Goal: Find specific page/section: Find specific page/section

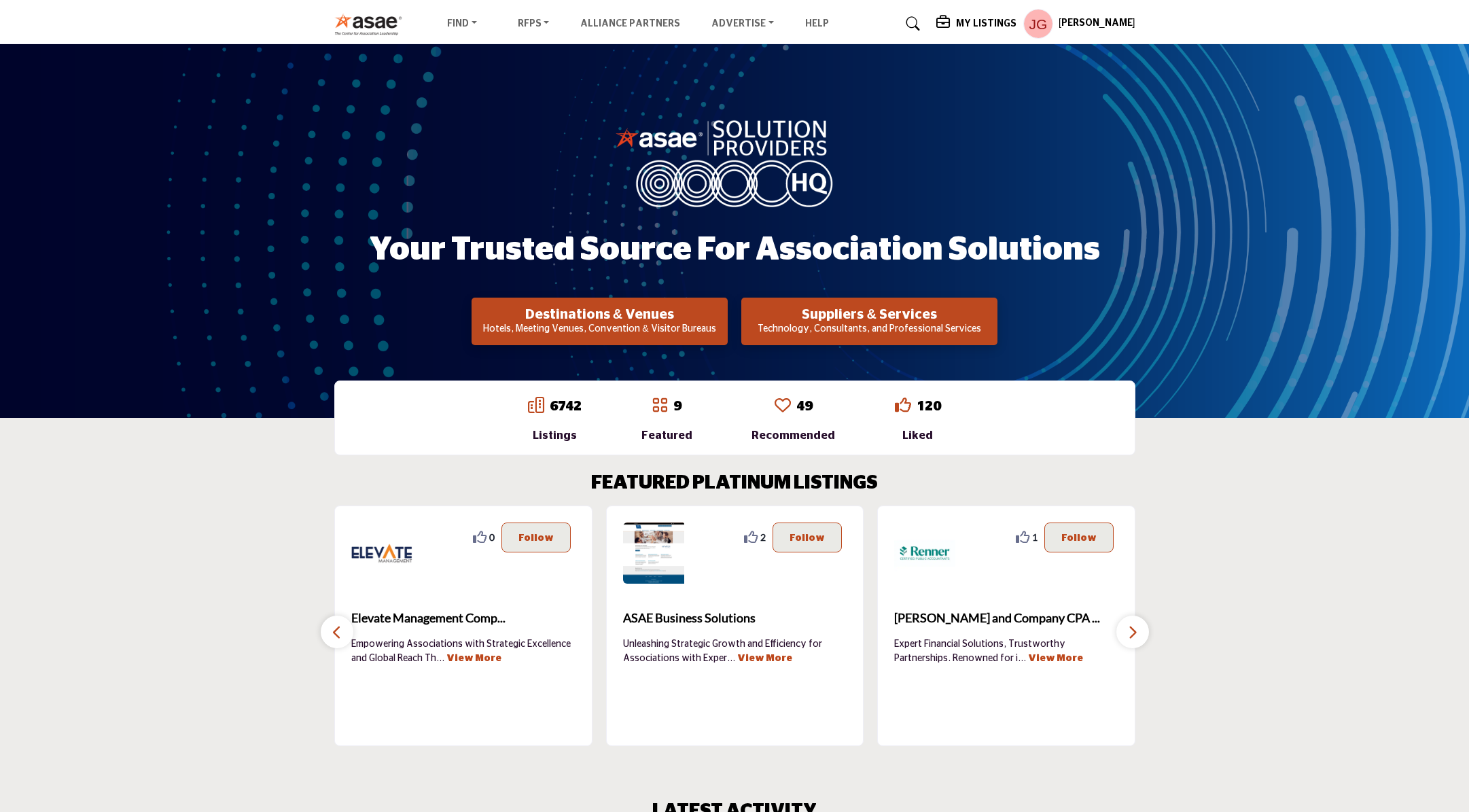
scroll to position [68, 0]
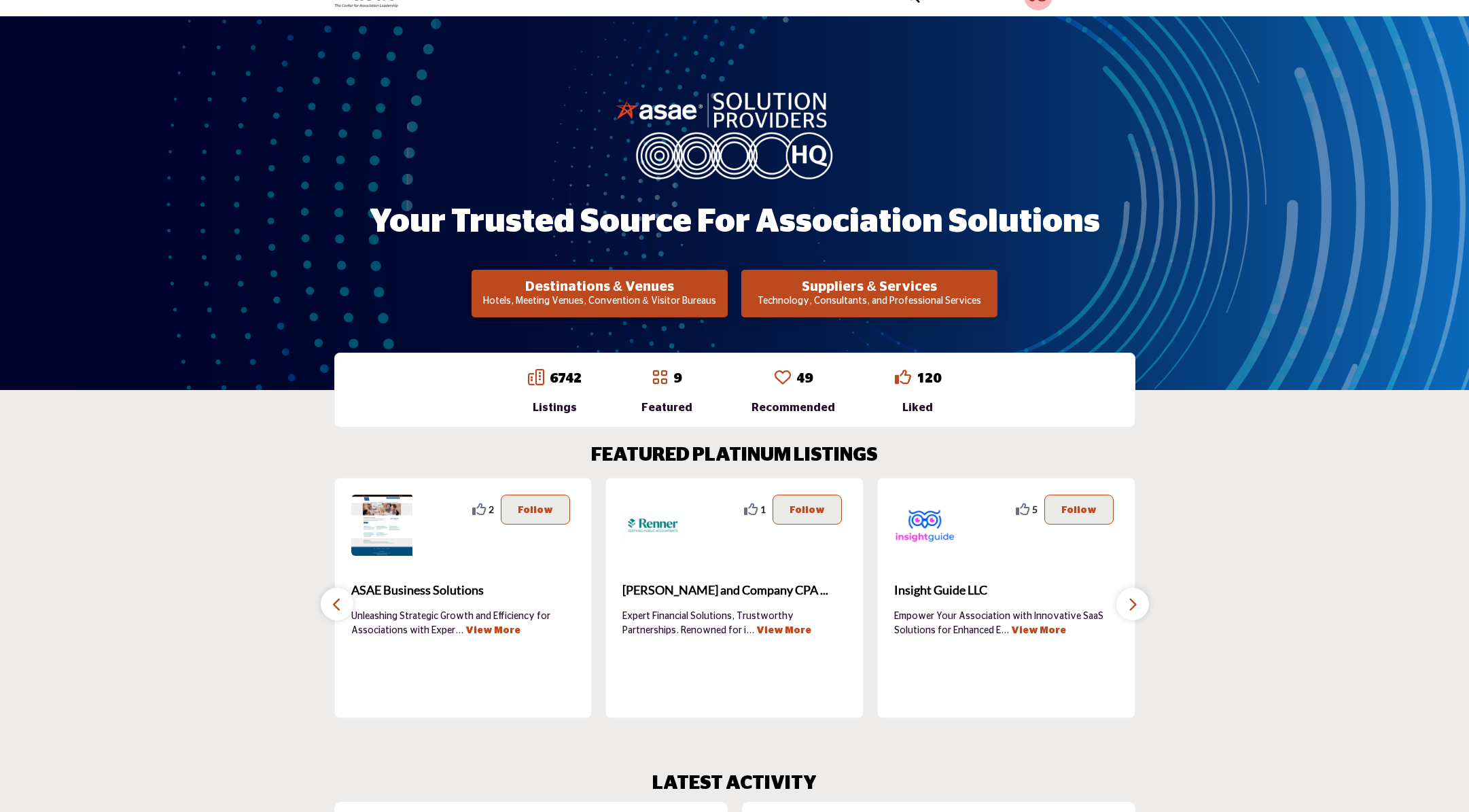
click at [797, 383] on link "49" at bounding box center [803, 378] width 17 height 14
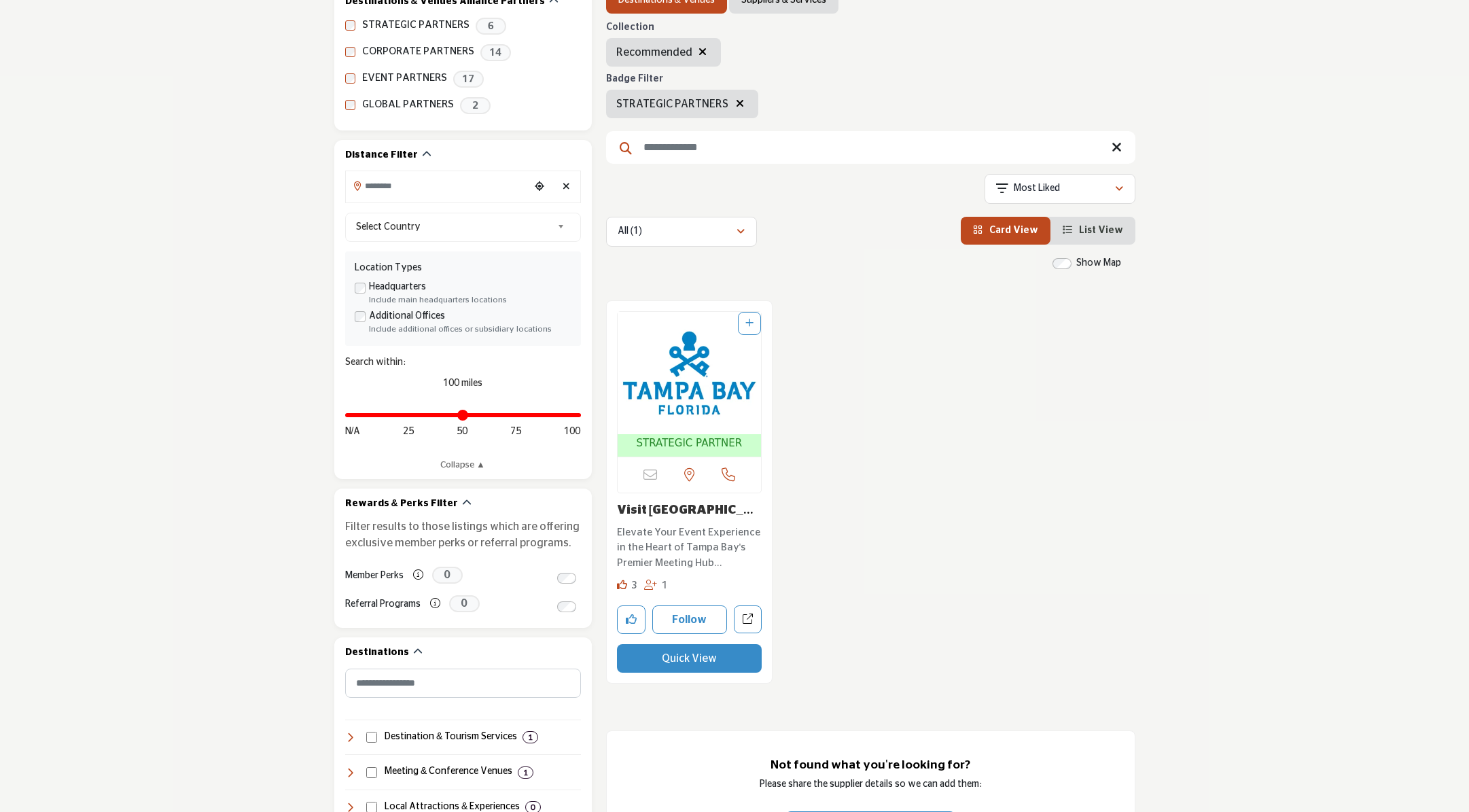
scroll to position [272, 0]
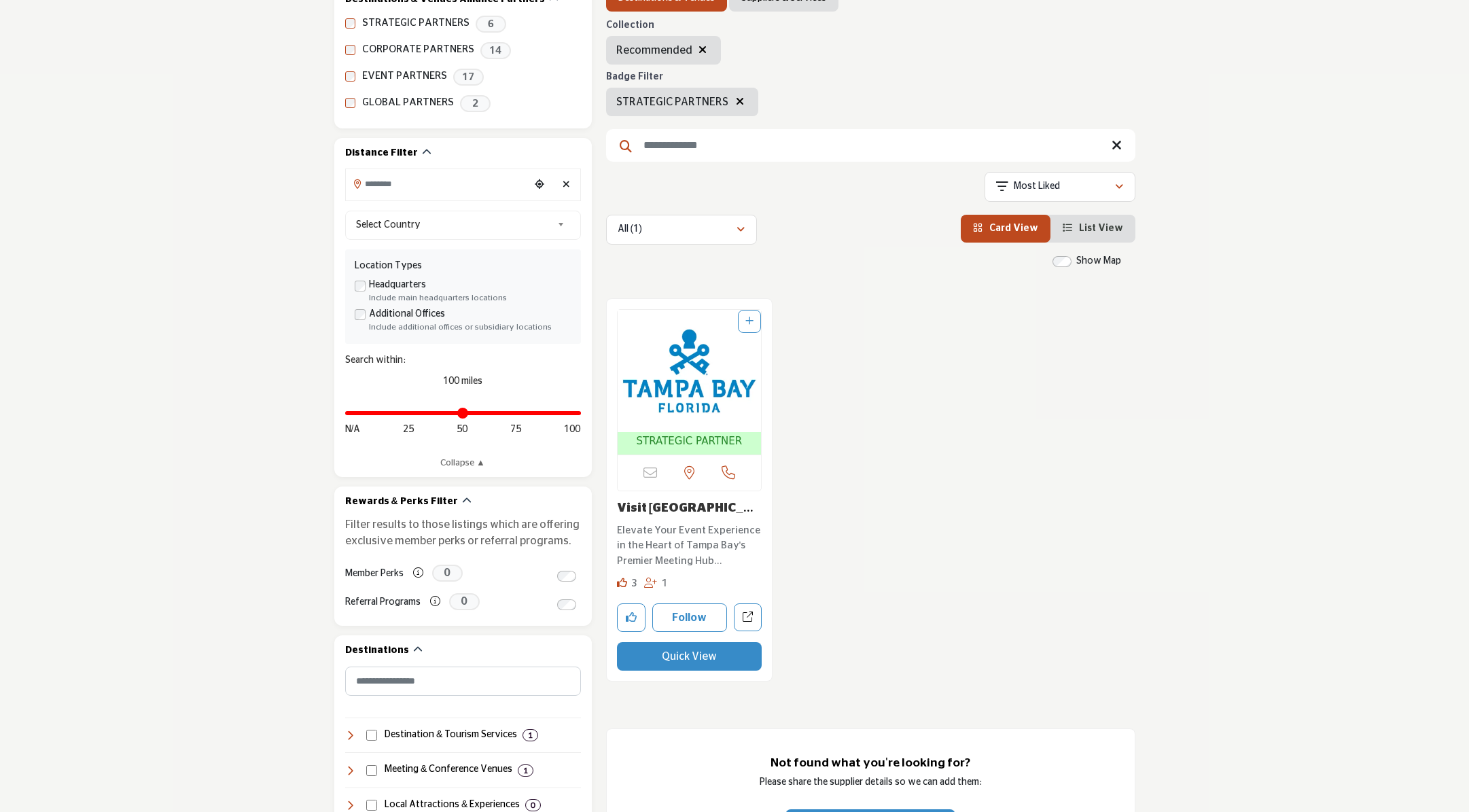
drag, startPoint x: 698, startPoint y: 49, endPoint x: 846, endPoint y: 207, distance: 216.5
click at [699, 49] on icon "button" at bounding box center [702, 49] width 8 height 11
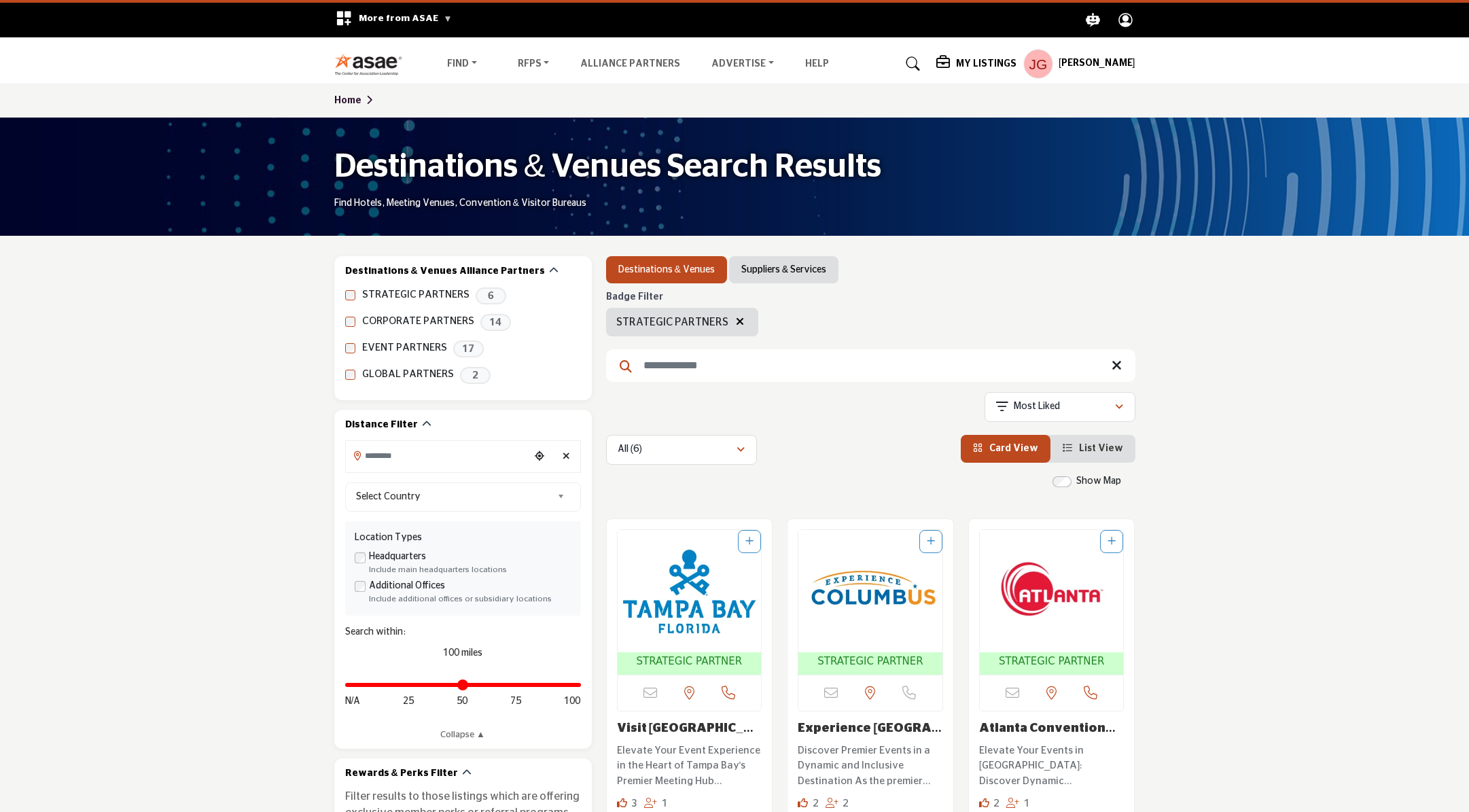
click at [775, 271] on link "Suppliers & Services" at bounding box center [783, 270] width 85 height 14
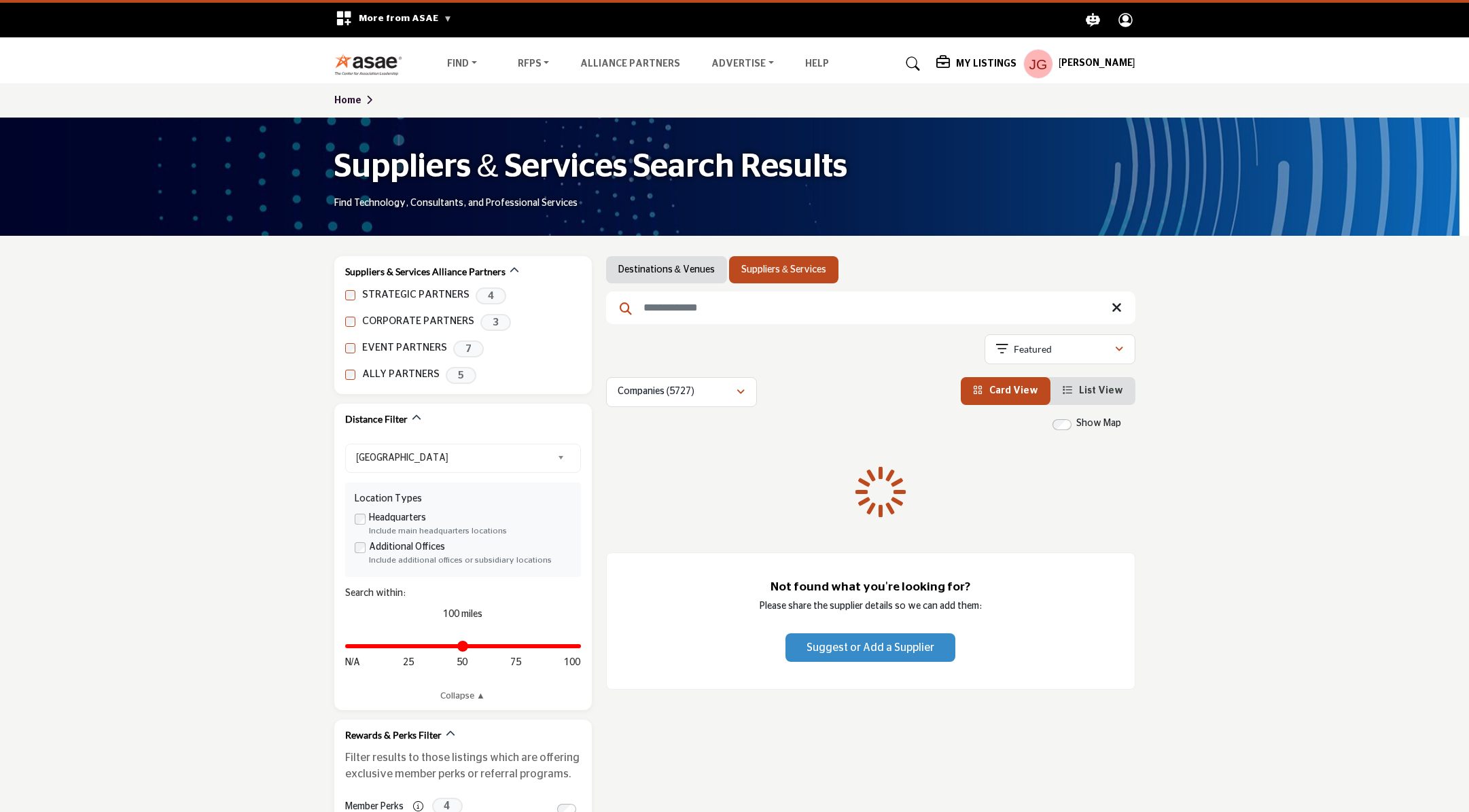
click at [763, 267] on link "Suppliers & Services" at bounding box center [783, 270] width 85 height 14
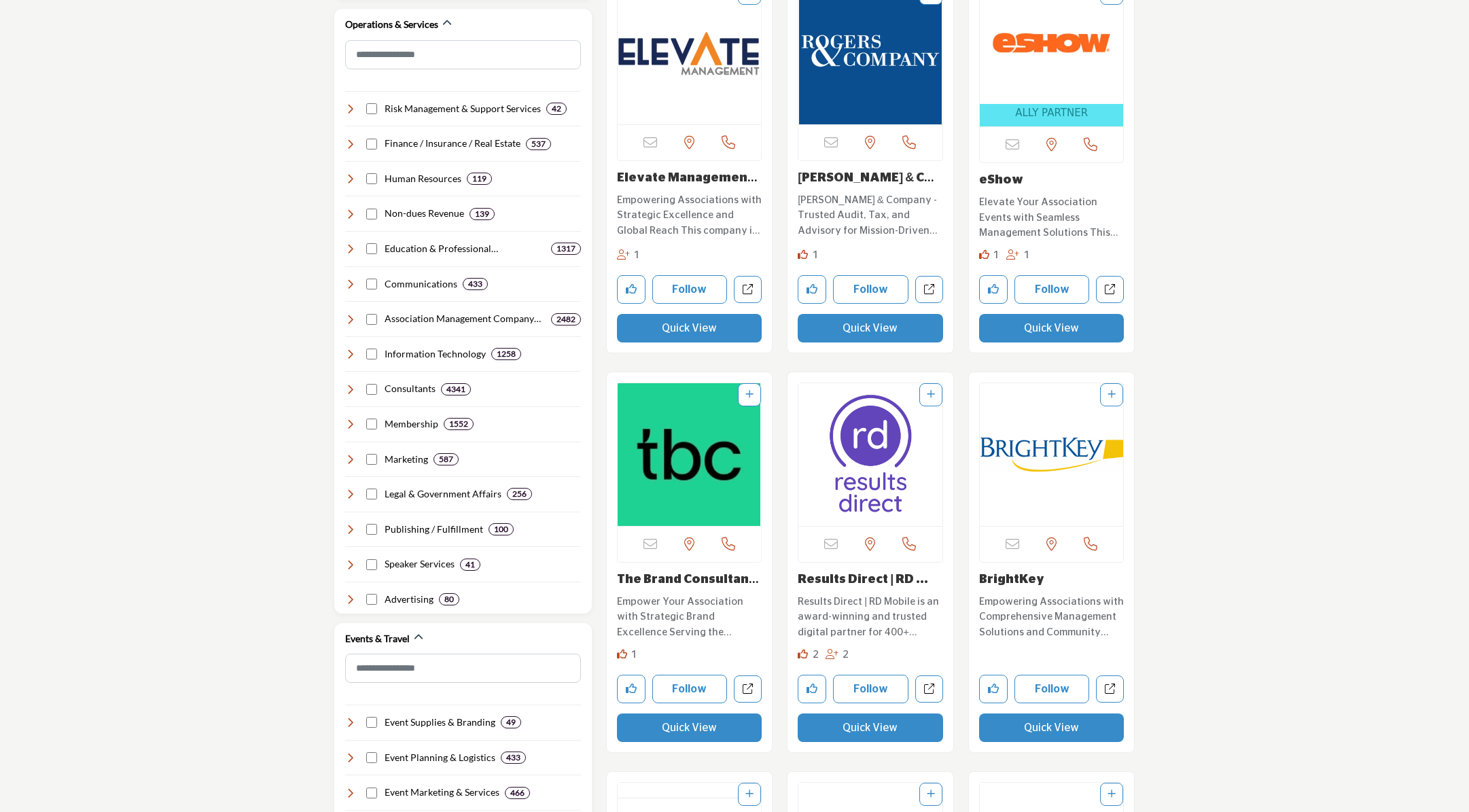
scroll to position [883, 0]
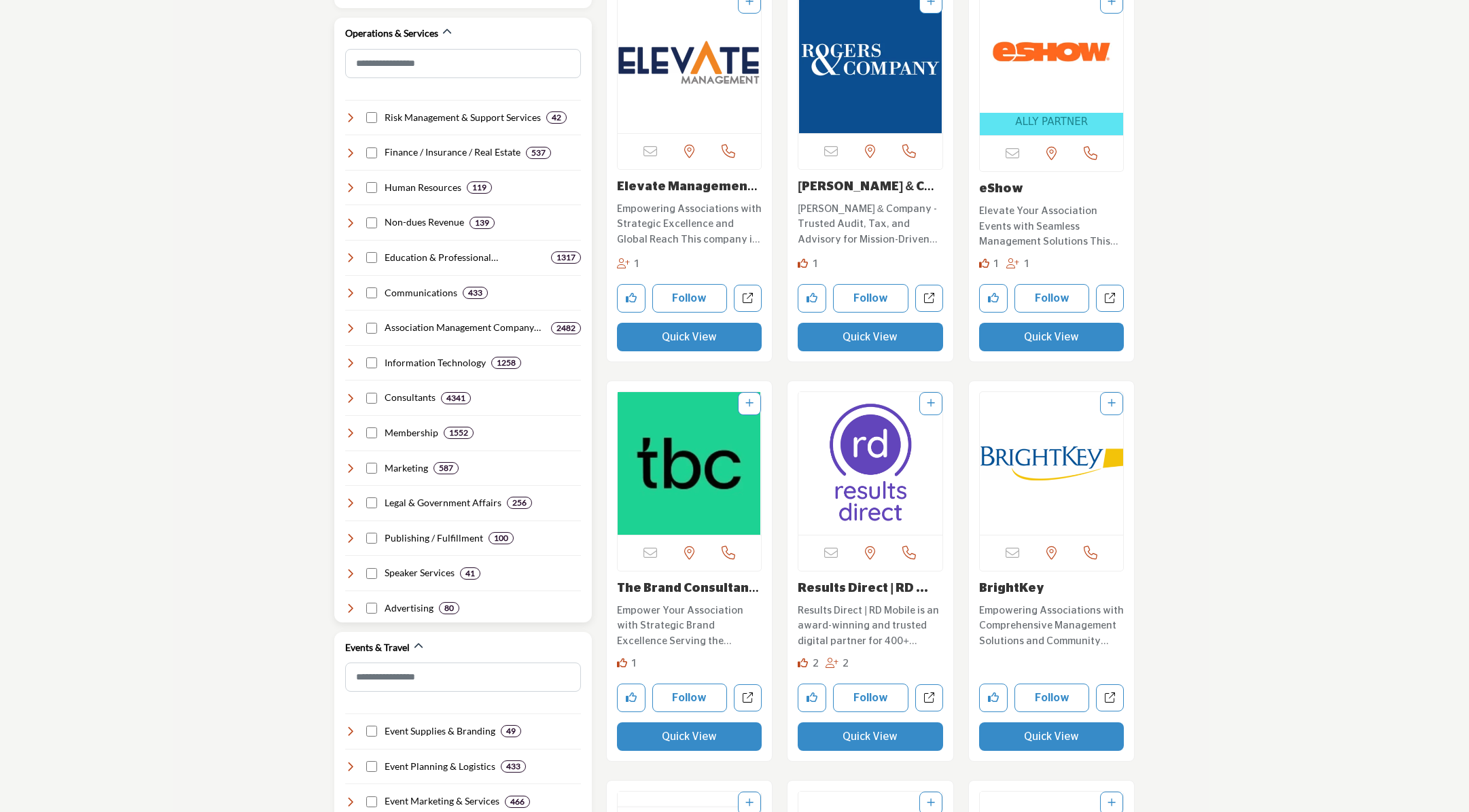
click at [348, 254] on icon at bounding box center [350, 256] width 11 height 11
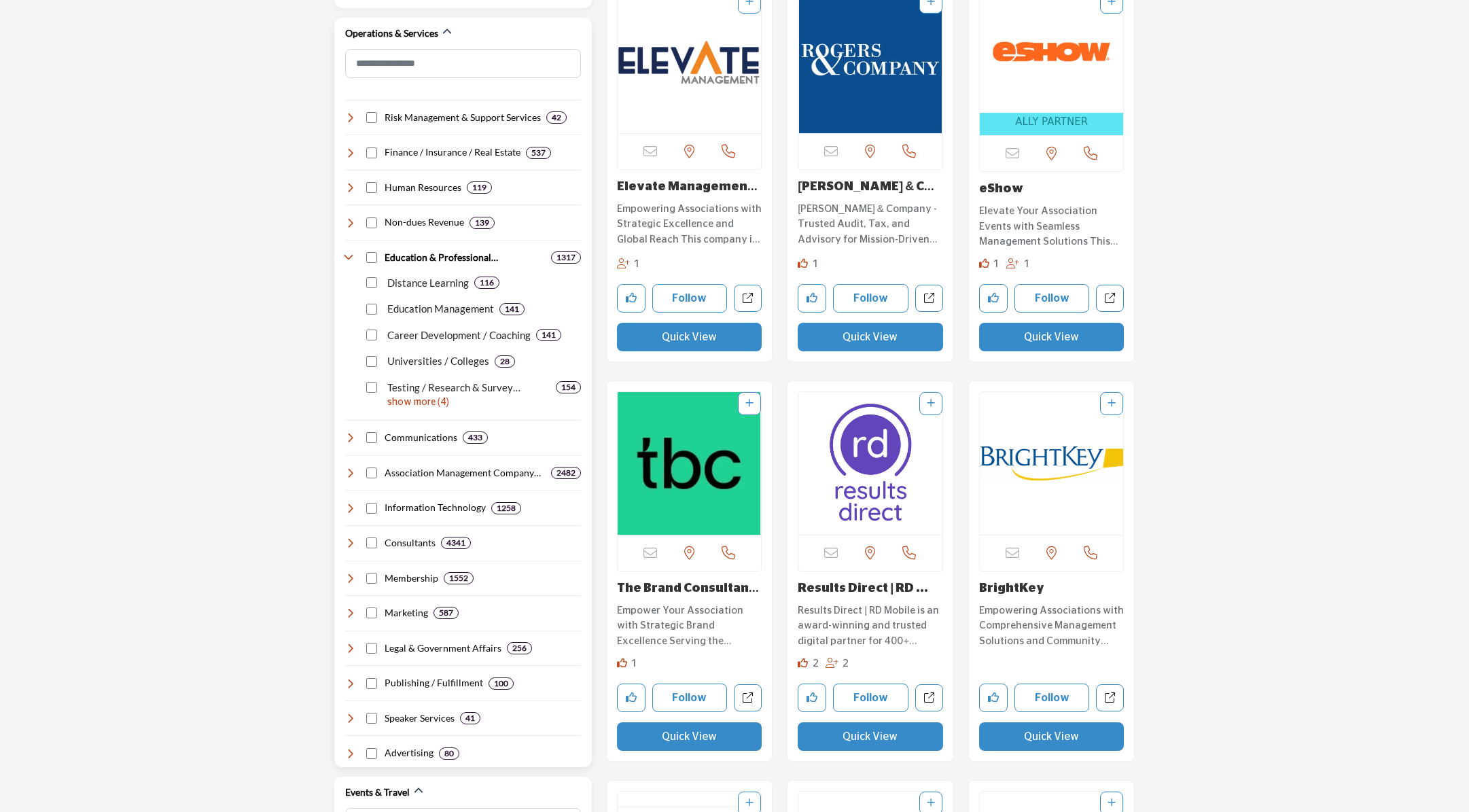
click at [404, 405] on p "show more (4)" at bounding box center [484, 402] width 193 height 15
